Goal: Task Accomplishment & Management: Manage account settings

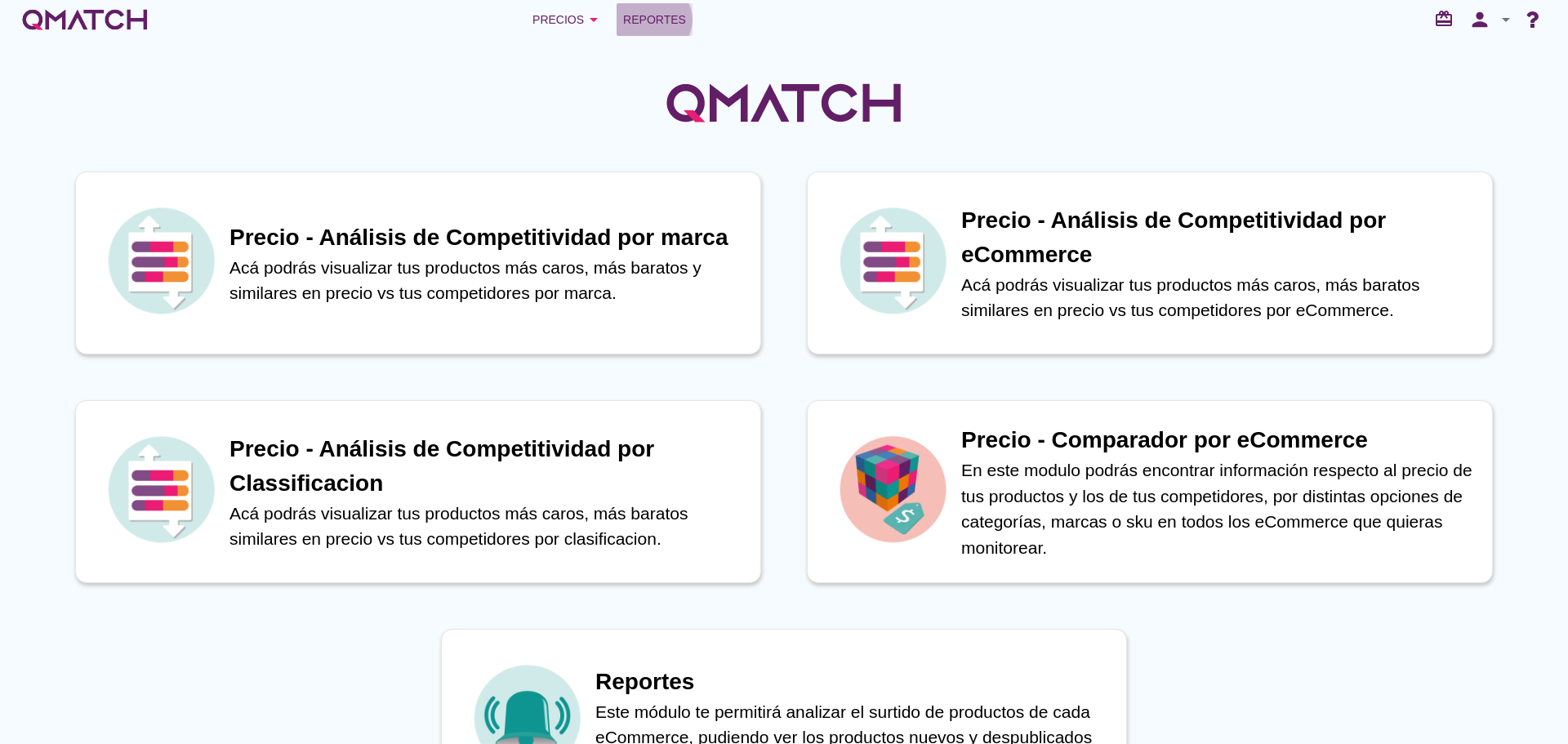
click at [649, 24] on span "Reportes" at bounding box center [654, 20] width 63 height 20
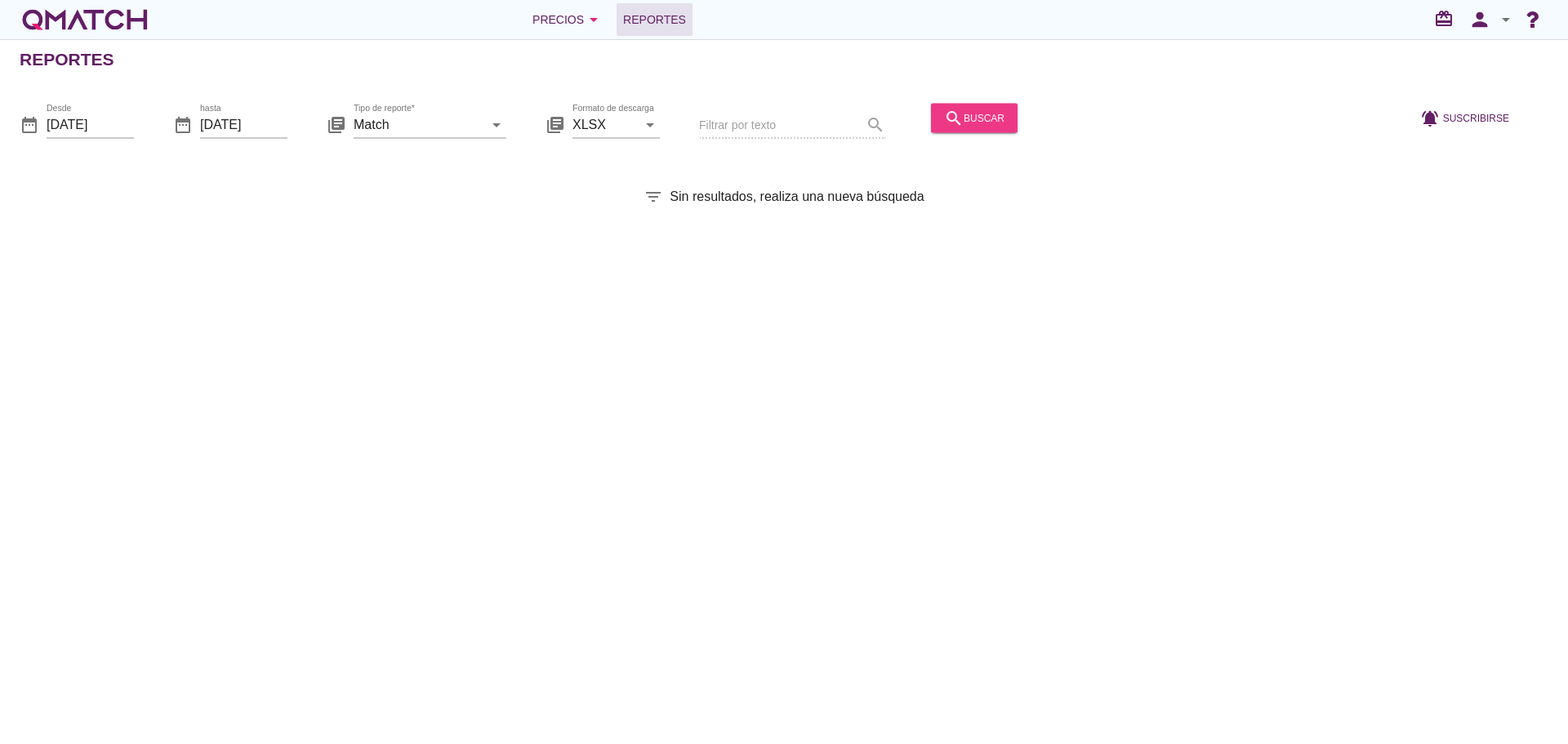
click at [944, 116] on icon "search" at bounding box center [954, 117] width 20 height 20
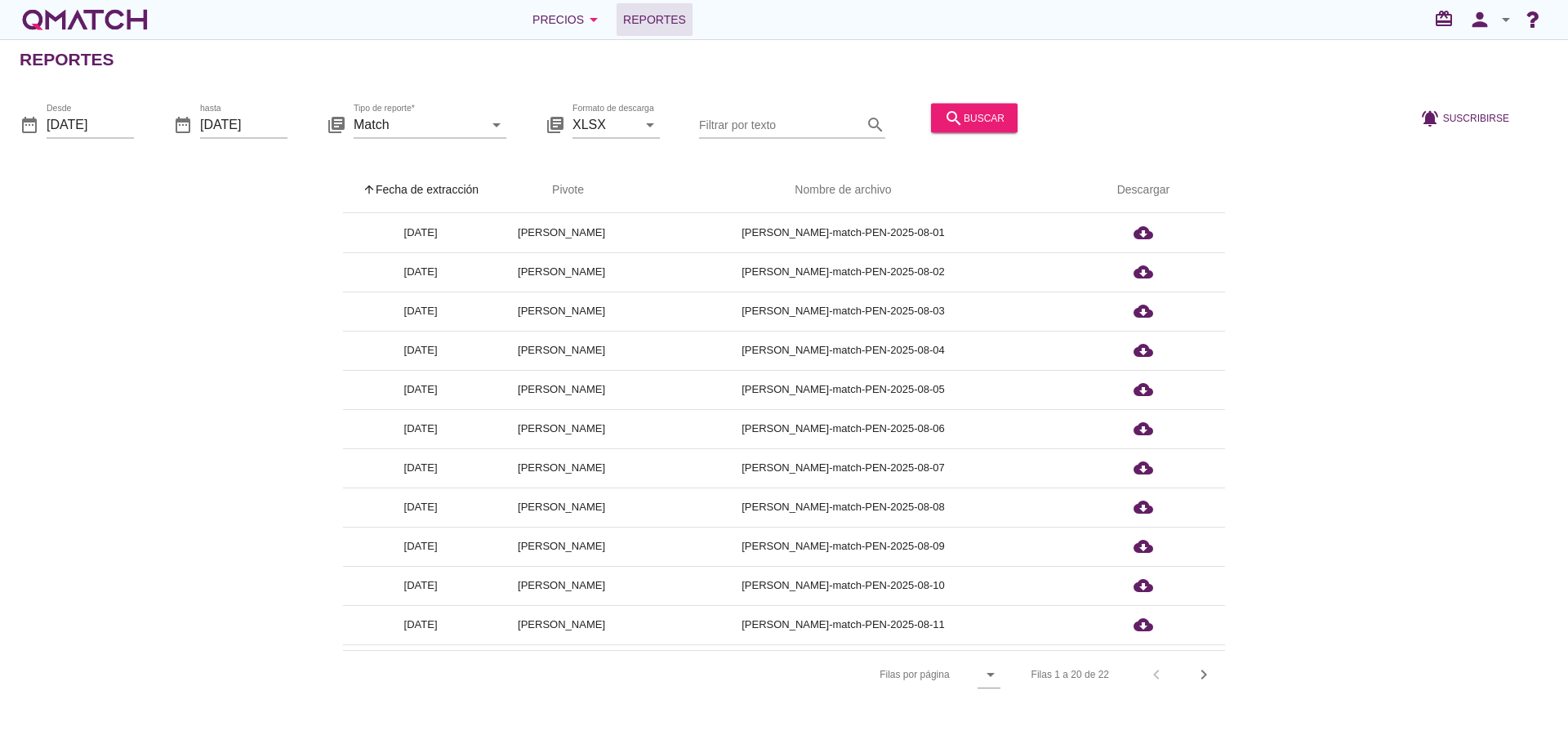
click at [415, 184] on th "arrow_upward Fecha de extracción" at bounding box center [421, 189] width 155 height 45
click at [1489, 18] on icon "person" at bounding box center [1479, 20] width 32 height 23
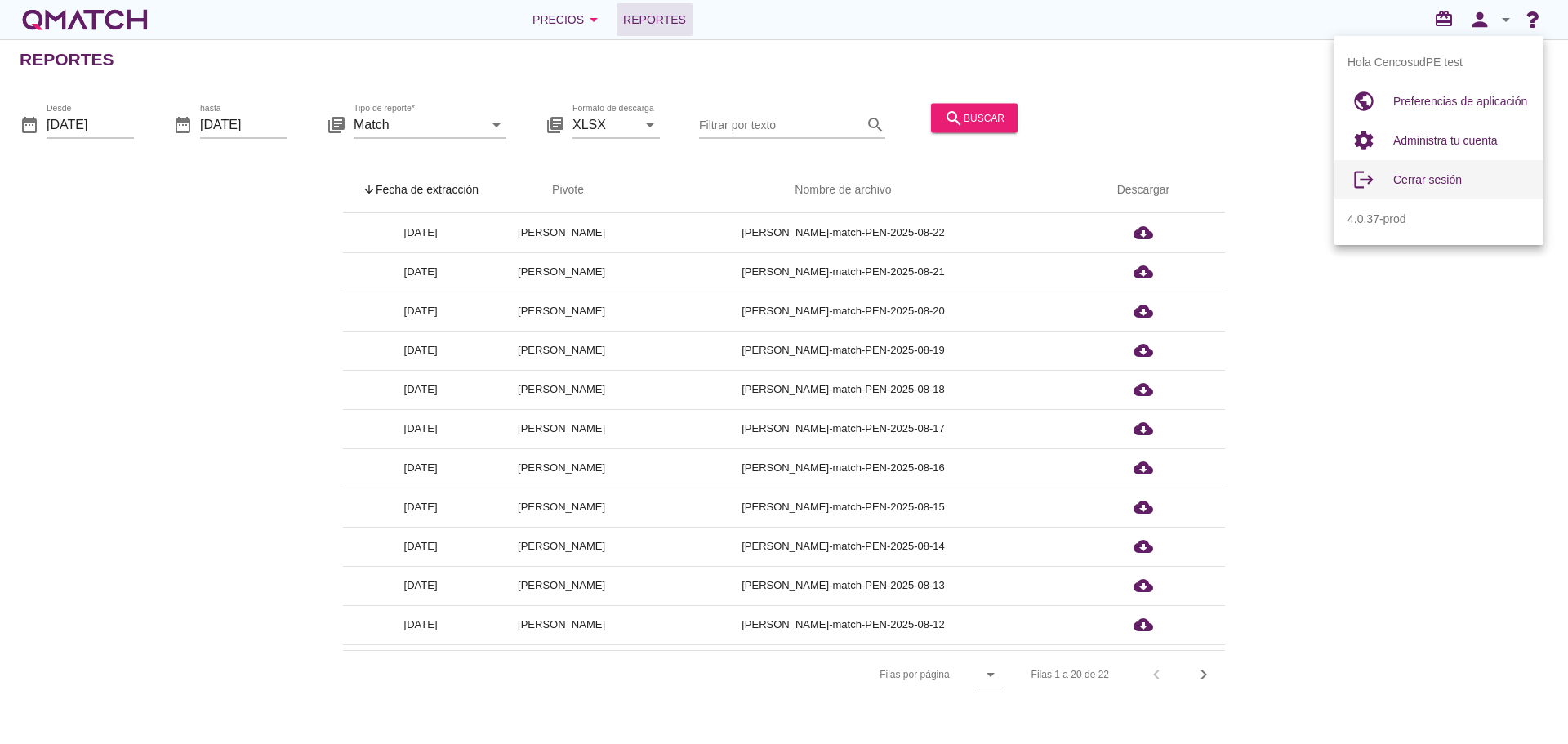
click at [1429, 179] on span "Cerrar sesión" at bounding box center [1427, 179] width 69 height 13
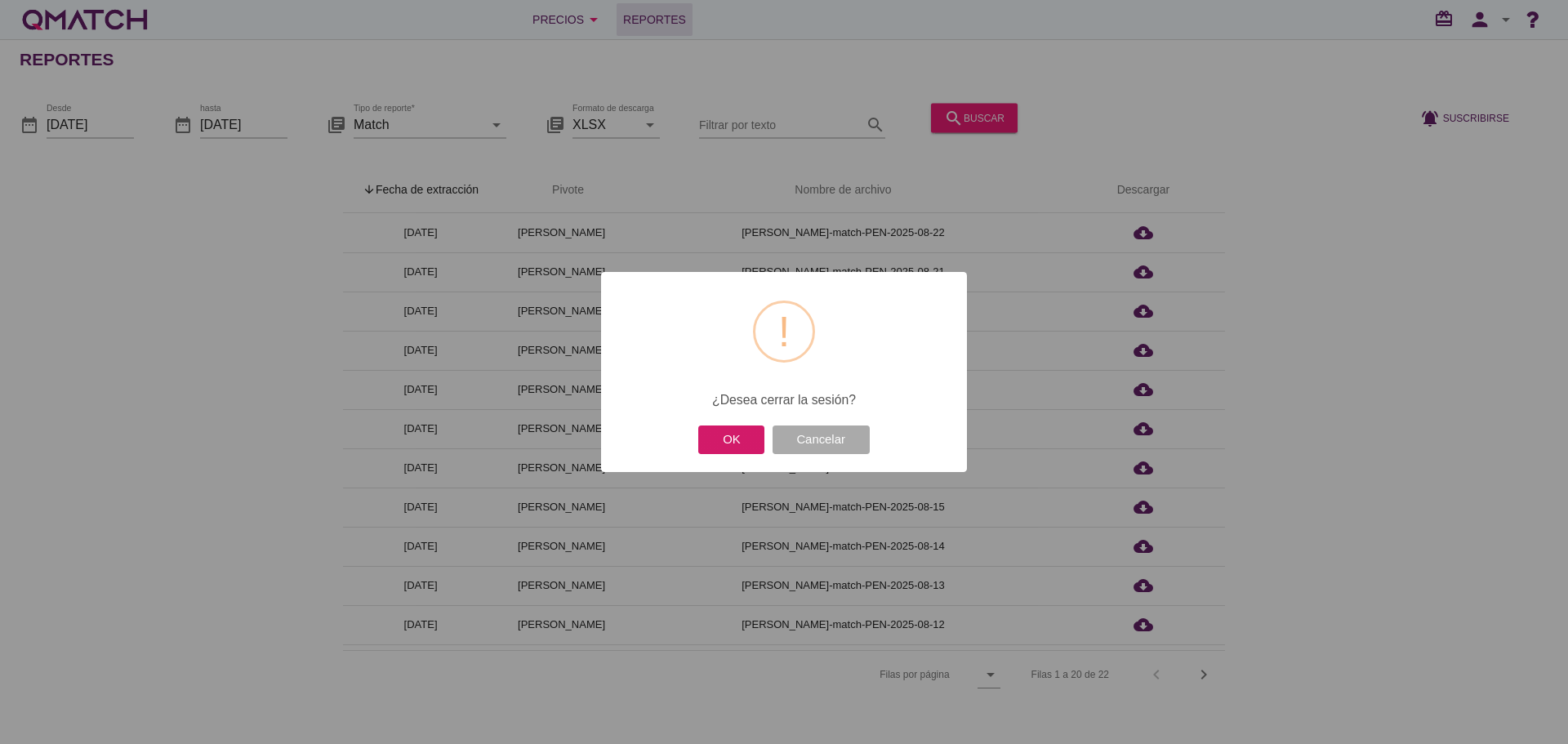
click at [734, 445] on button "OK" at bounding box center [731, 439] width 66 height 29
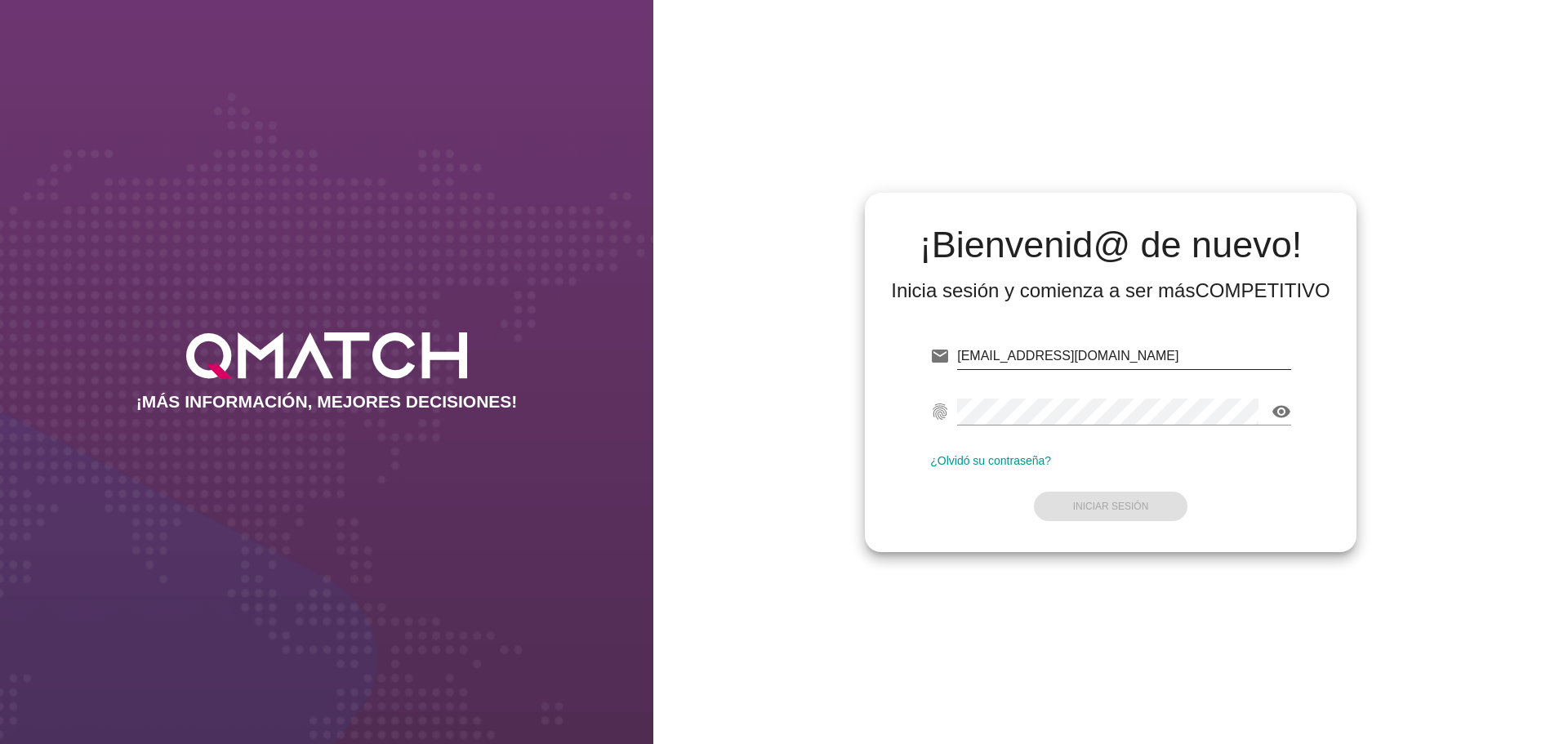
click at [1116, 360] on input "test@test.cencosud.com.pe" at bounding box center [1124, 356] width 334 height 26
type input "test@test.allnutrition.cl"
click at [1115, 494] on button "Iniciar Sesión" at bounding box center [1111, 506] width 155 height 30
